Goal: Check status: Check status

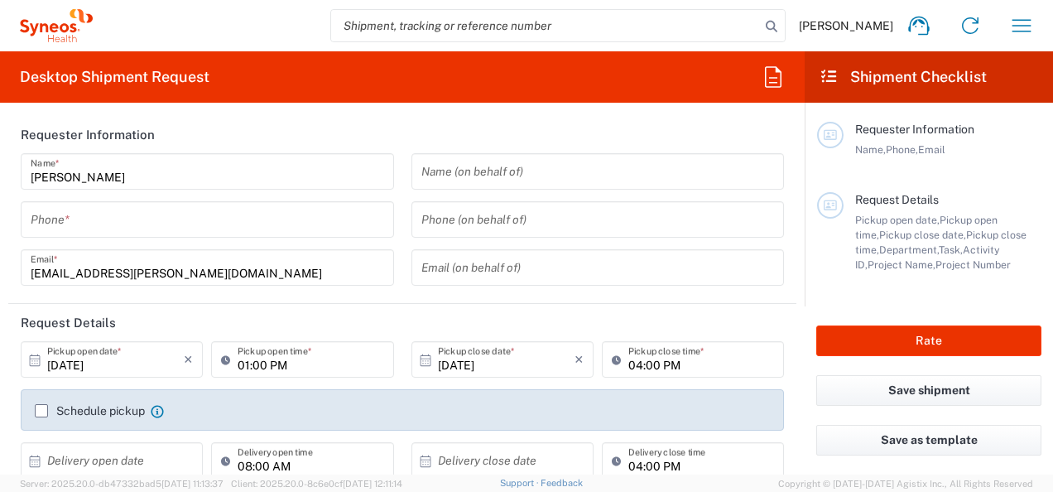
type input "3155"
type input "Romania"
type input "Syneos Health Romania S.R.L"
click at [1018, 27] on icon "button" at bounding box center [1021, 25] width 26 height 26
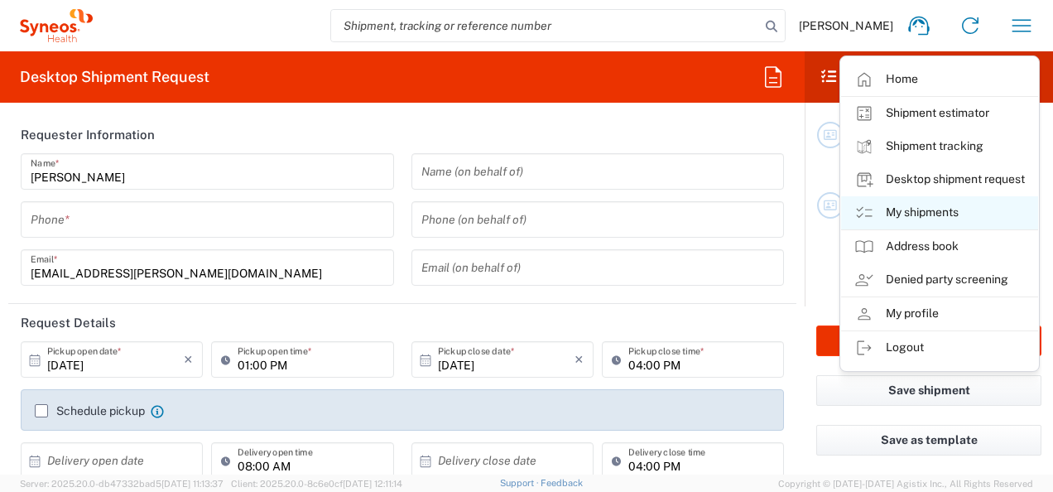
click at [907, 217] on link "My shipments" at bounding box center [939, 212] width 197 height 33
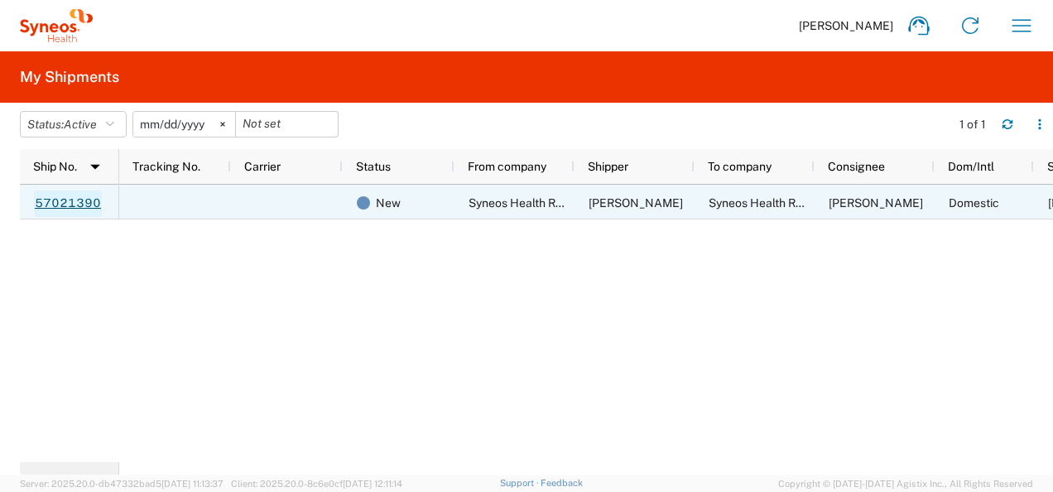
click at [36, 200] on link "57021390" at bounding box center [68, 203] width 68 height 26
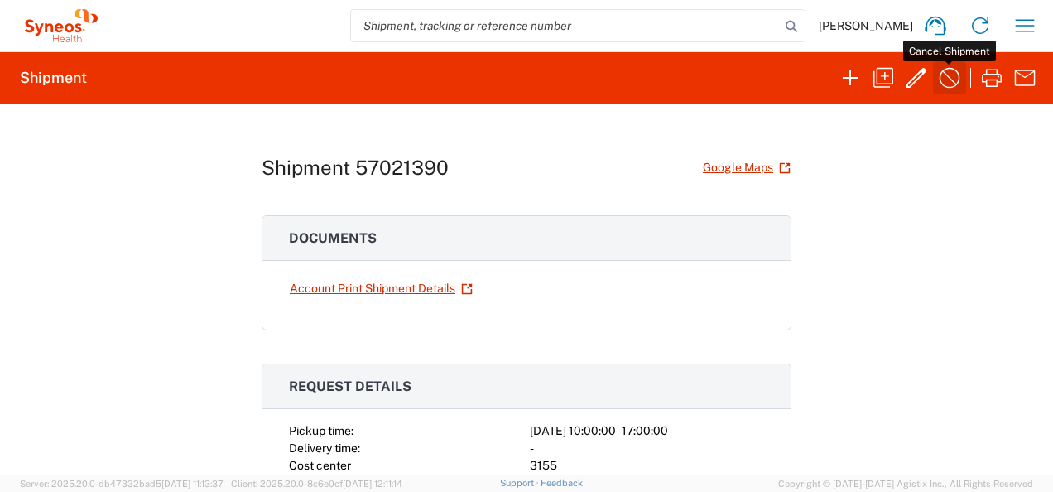
click at [953, 72] on icon "button" at bounding box center [949, 78] width 26 height 26
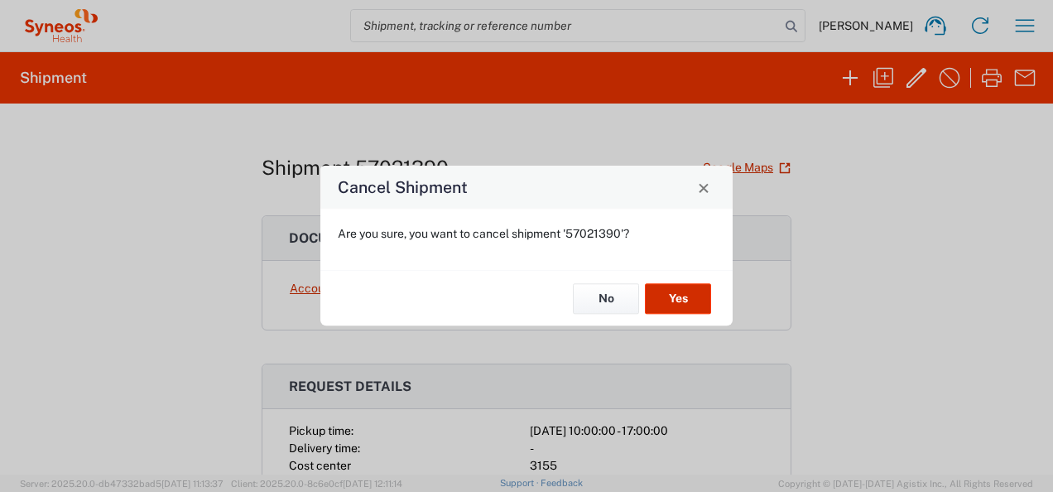
click at [695, 301] on button "Yes" at bounding box center [678, 298] width 66 height 31
